Goal: Book appointment/travel/reservation

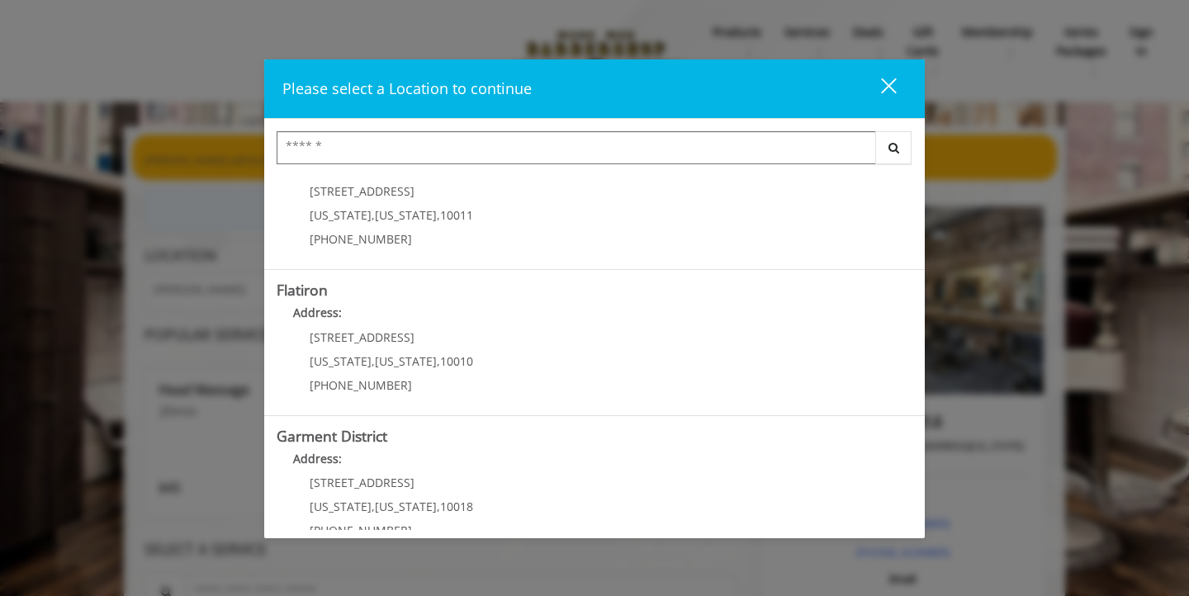
scroll to position [371, 0]
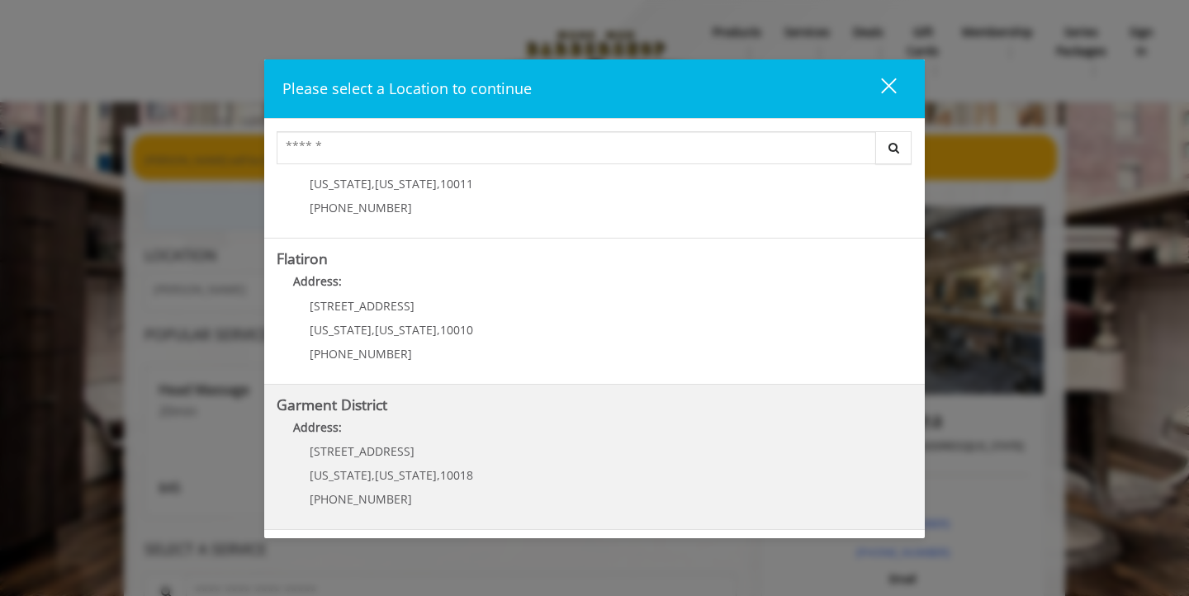
click at [459, 440] on District "Address:" at bounding box center [595, 432] width 636 height 26
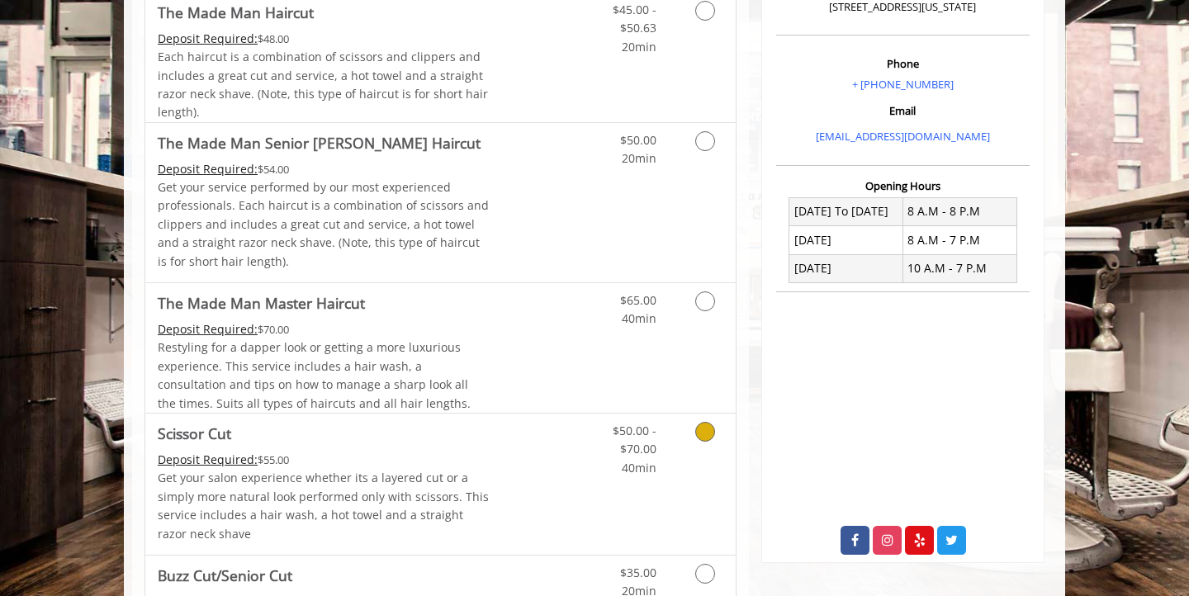
scroll to position [468, 0]
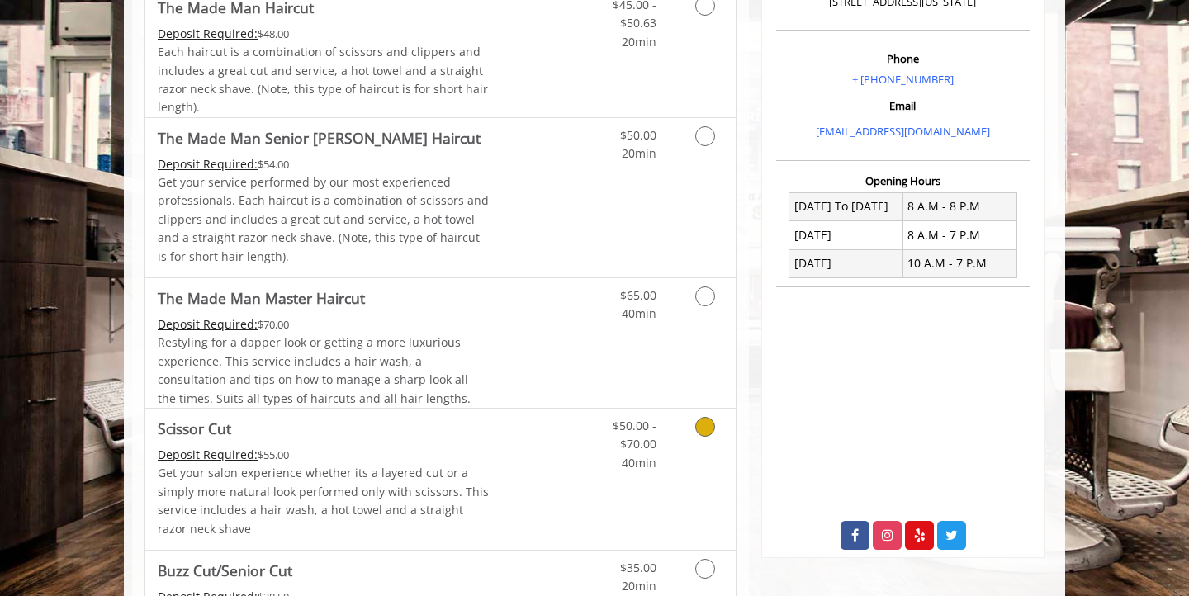
click at [495, 480] on link "Discounted Price" at bounding box center [539, 479] width 98 height 141
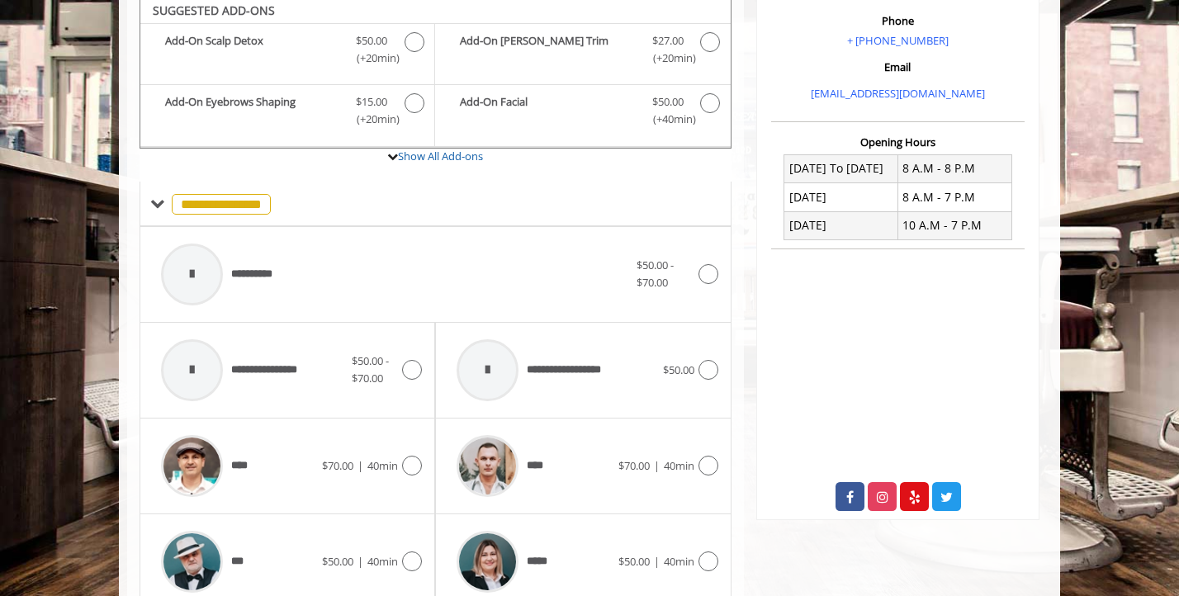
scroll to position [518, 0]
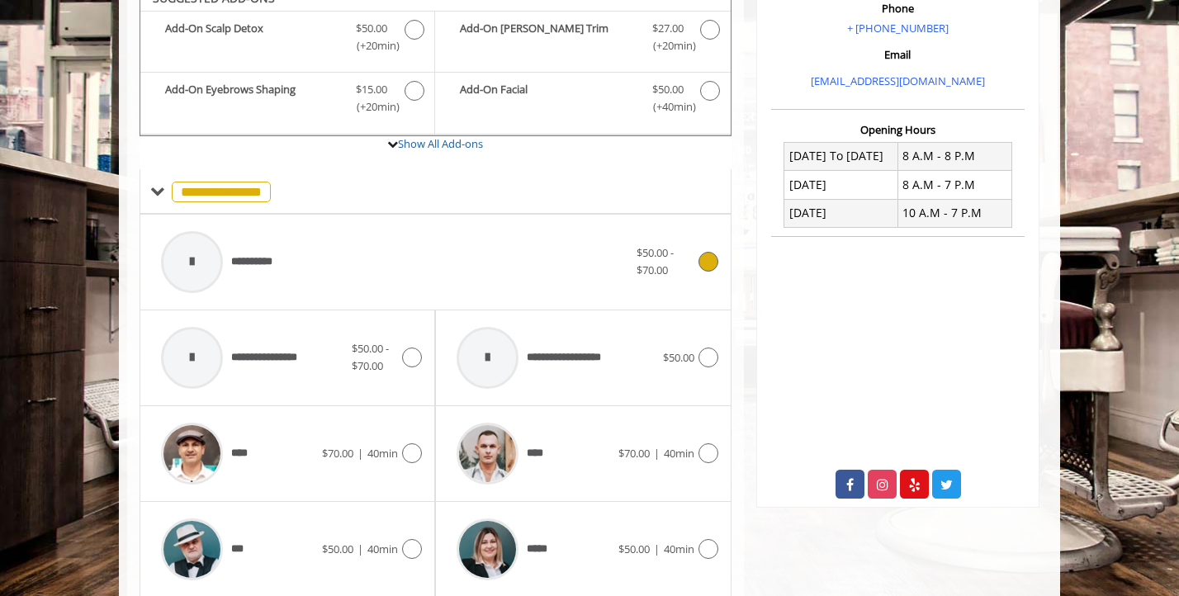
click at [378, 272] on div "**********" at bounding box center [395, 262] width 484 height 78
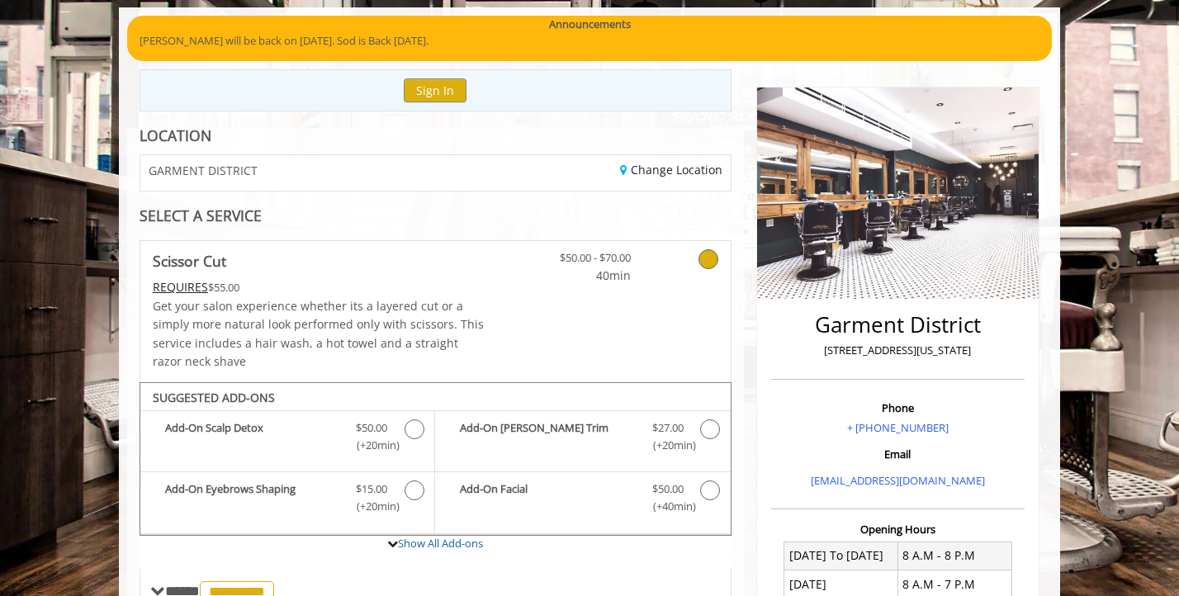
scroll to position [115, 0]
